Goal: Navigation & Orientation: Find specific page/section

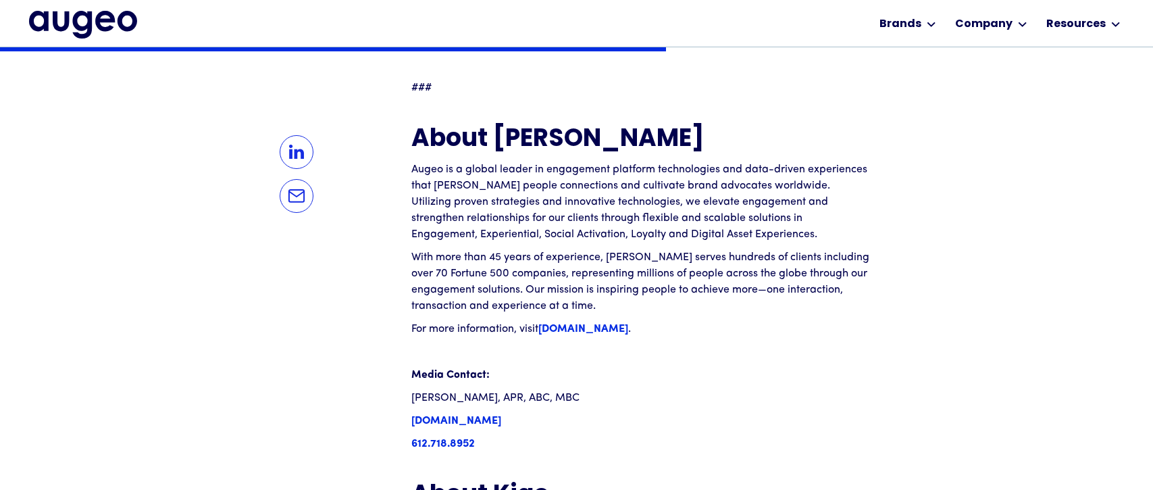
scroll to position [1527, 0]
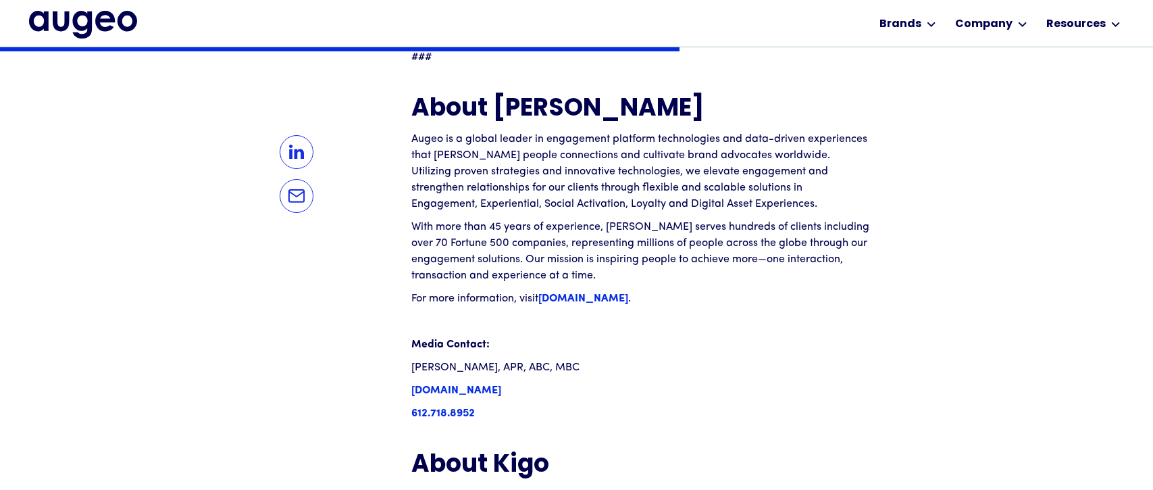
click at [573, 293] on strong "augeomarketing.com" at bounding box center [584, 298] width 90 height 11
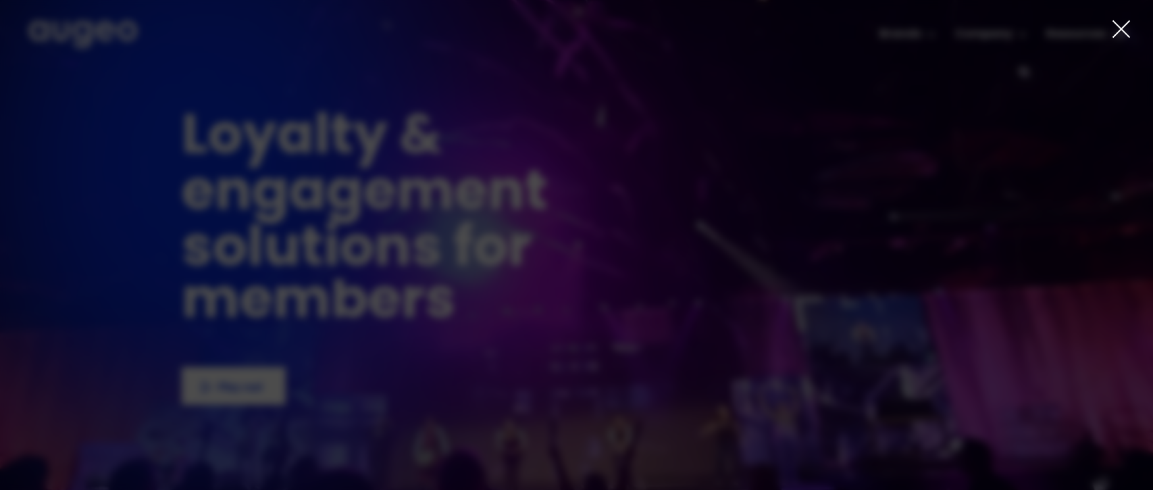
click at [237, 394] on div "1 of 4" at bounding box center [576, 277] width 1153 height 347
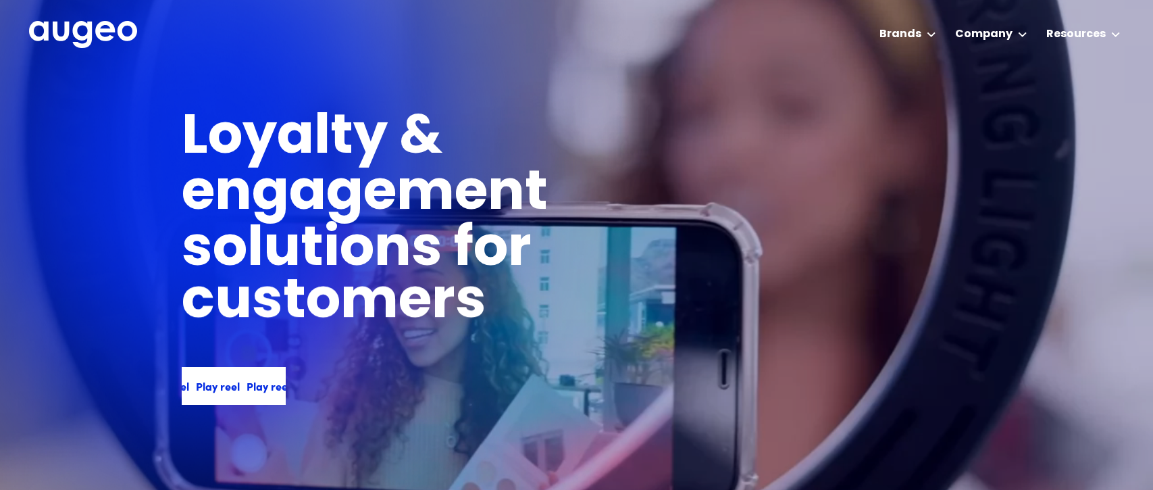
click at [243, 389] on div "Play reel" at bounding box center [265, 386] width 44 height 16
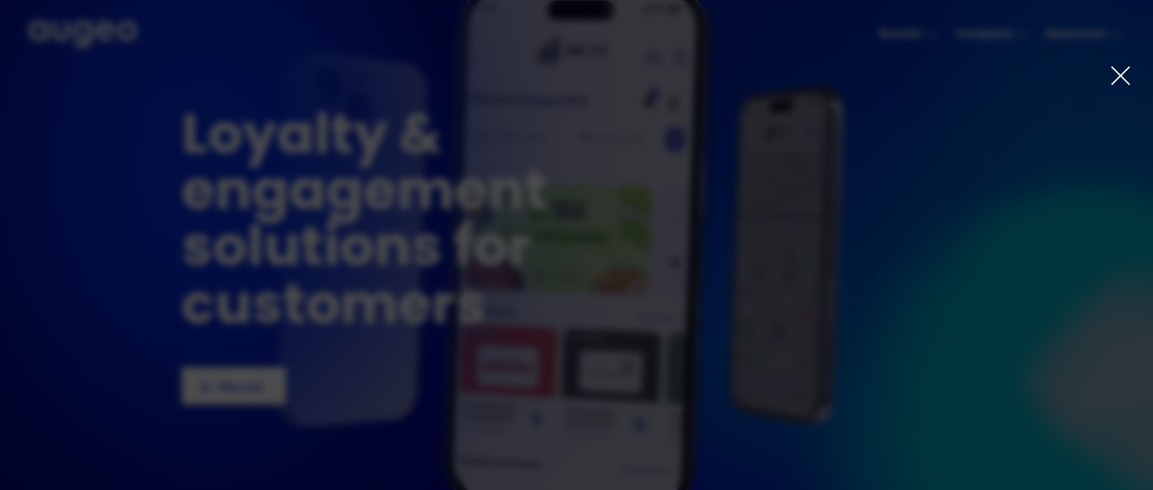
click at [1064, 157] on div at bounding box center [576, 245] width 1153 height 490
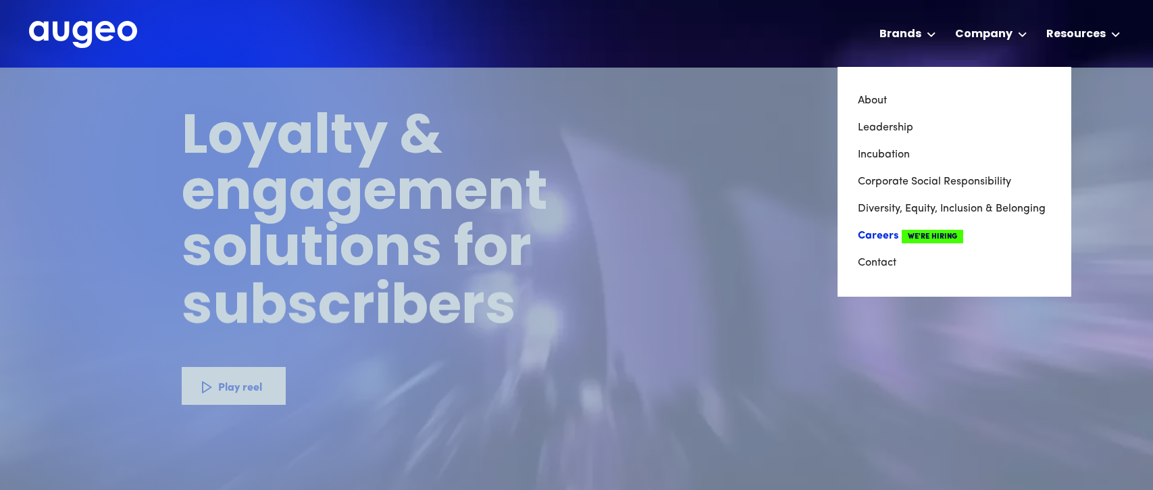
click at [876, 231] on link "Careers We're Hiring" at bounding box center [954, 235] width 193 height 27
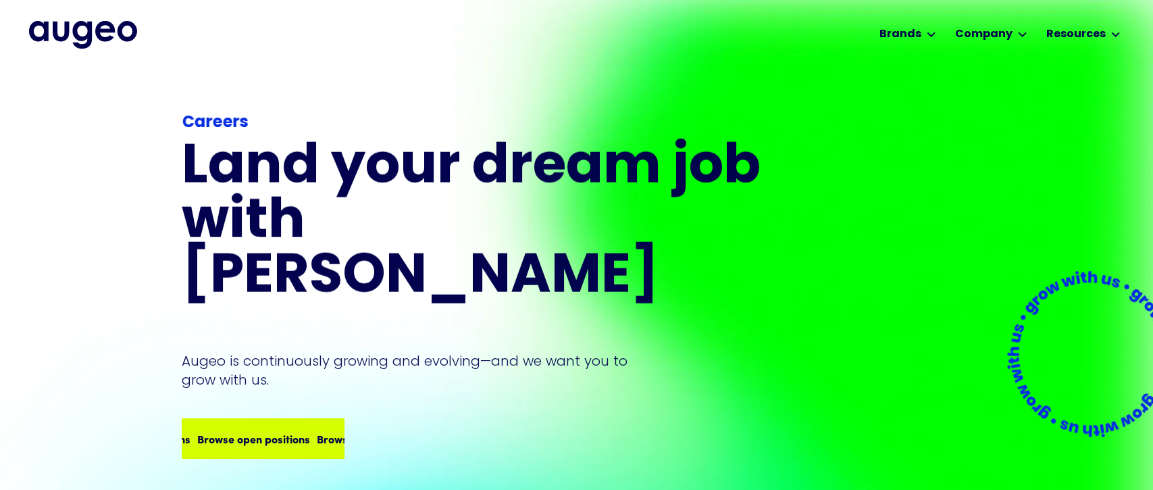
click at [290, 430] on div "Browse open positions Browse open positions Browse open positions Browse open p…" at bounding box center [243, 438] width 478 height 16
